Goal: Information Seeking & Learning: Learn about a topic

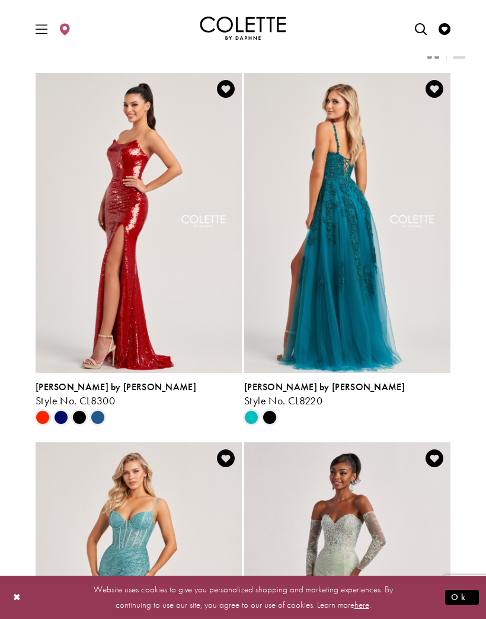
scroll to position [34, 0]
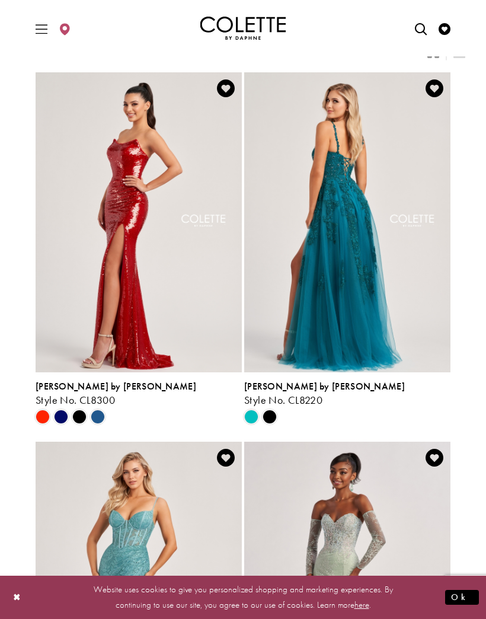
click at [396, 306] on img "Visit Colette by Daphne Style No. CL8220 Page" at bounding box center [347, 222] width 206 height 300
click at [392, 309] on img "Visit Colette by Daphne Style No. CL8220 Page" at bounding box center [347, 222] width 206 height 300
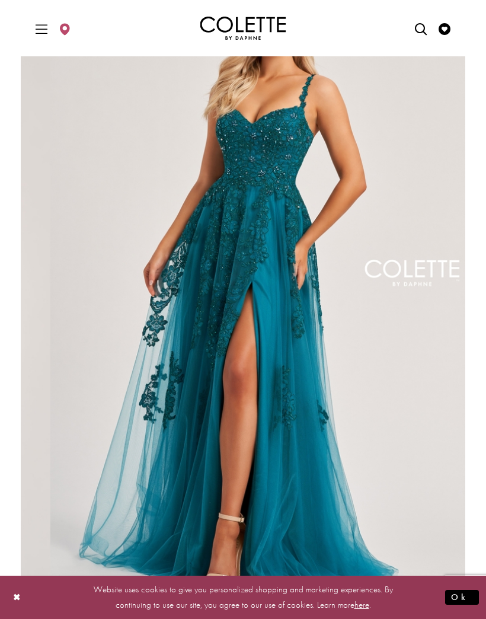
scroll to position [101, 0]
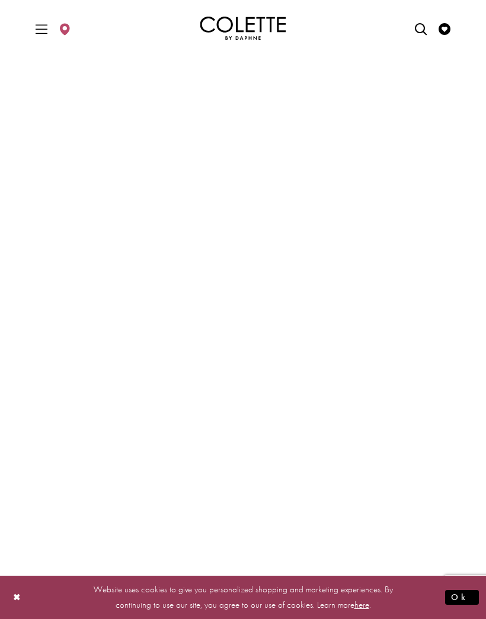
click at [247, 286] on video "Style CL8220 Colette by Daphne #1 autoplay loop mute video" at bounding box center [243, 289] width 445 height 222
click at [473, 594] on button "Ok" at bounding box center [462, 597] width 34 height 15
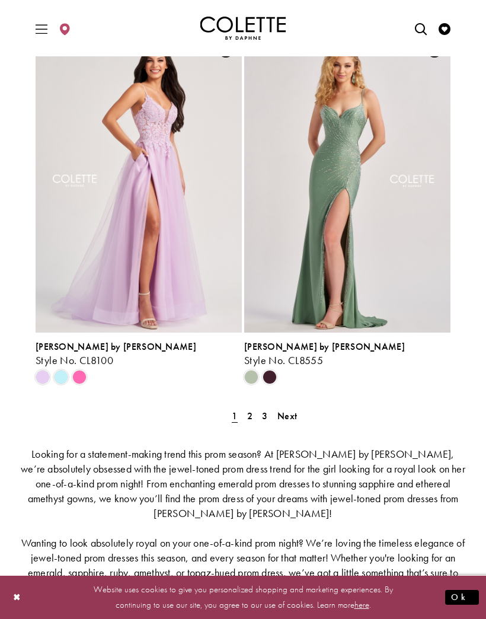
click at [285, 420] on span "Next" at bounding box center [287, 416] width 20 height 12
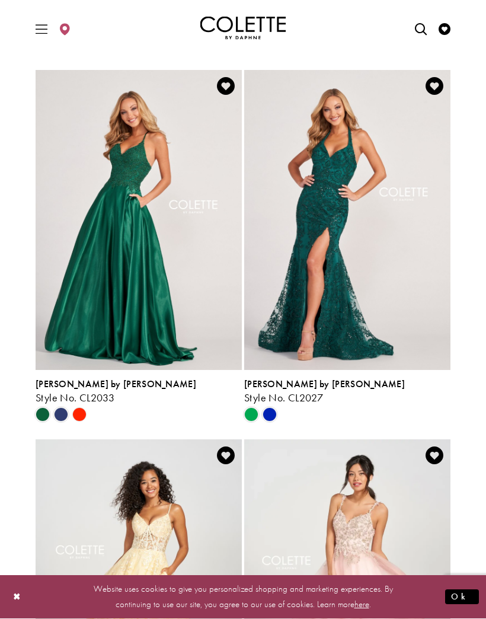
scroll to position [1884, 0]
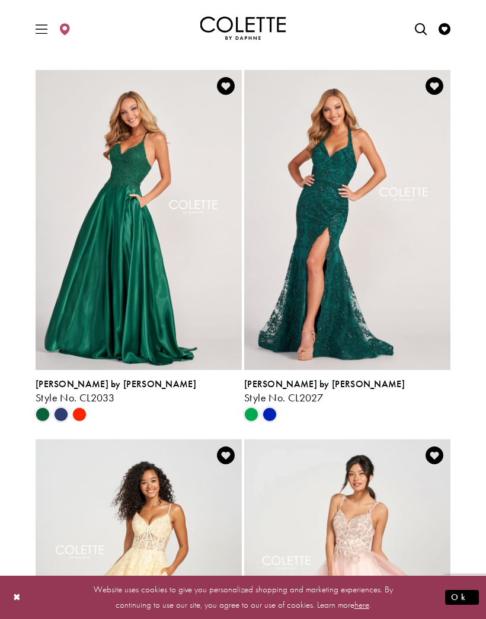
click at [64, 419] on span "Product List" at bounding box center [61, 414] width 14 height 14
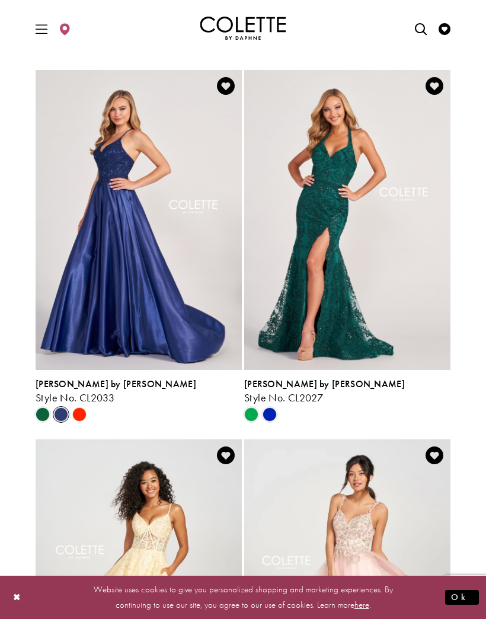
click at [85, 413] on polygon "Product List" at bounding box center [79, 415] width 18 height 18
click at [76, 413] on polygon "Product List" at bounding box center [79, 415] width 18 height 18
click at [70, 382] on span "[PERSON_NAME] by [PERSON_NAME]" at bounding box center [116, 384] width 161 height 12
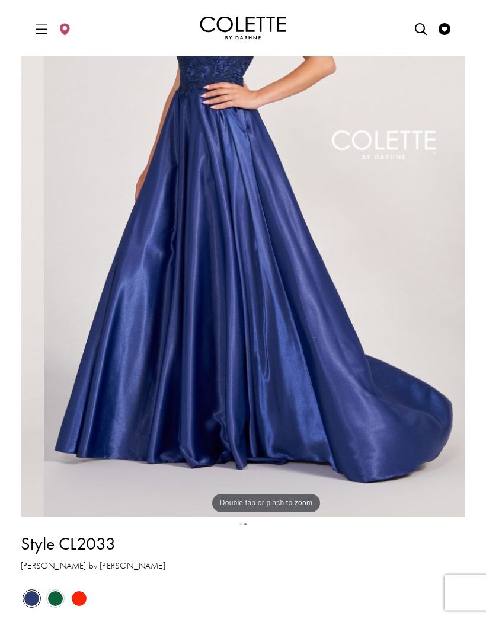
scroll to position [213, 0]
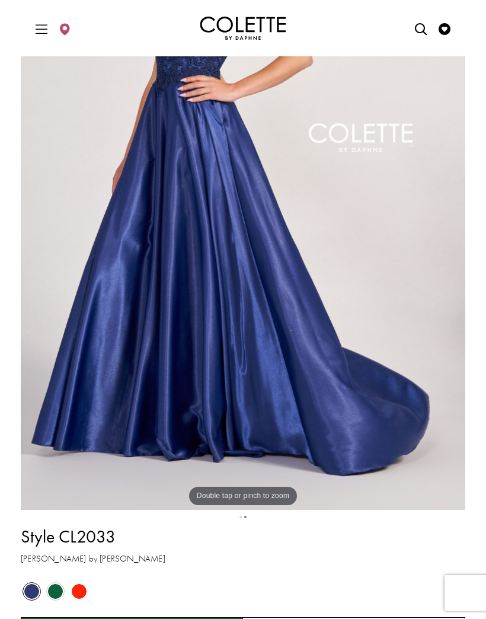
click at [76, 591] on span "Product color controls state depends on size chosen" at bounding box center [79, 591] width 15 height 15
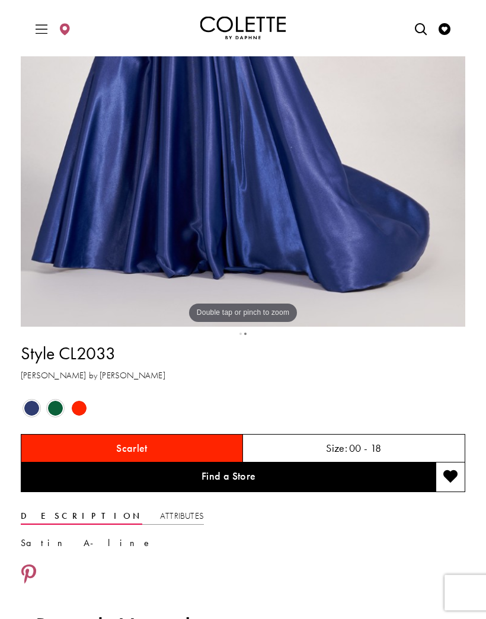
scroll to position [401, 0]
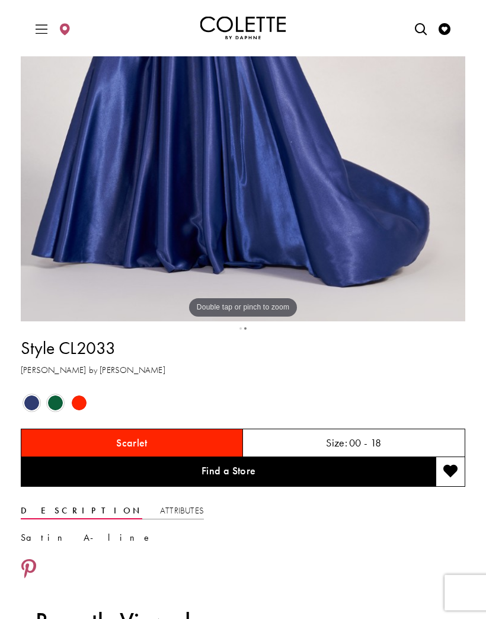
click at [384, 442] on div "Size: 00 - 18" at bounding box center [354, 443] width 222 height 28
click at [328, 474] on link "Find a Store" at bounding box center [228, 473] width 415 height 30
click at [317, 476] on link "Find a Store" at bounding box center [228, 473] width 415 height 30
